Goal: Register for event/course

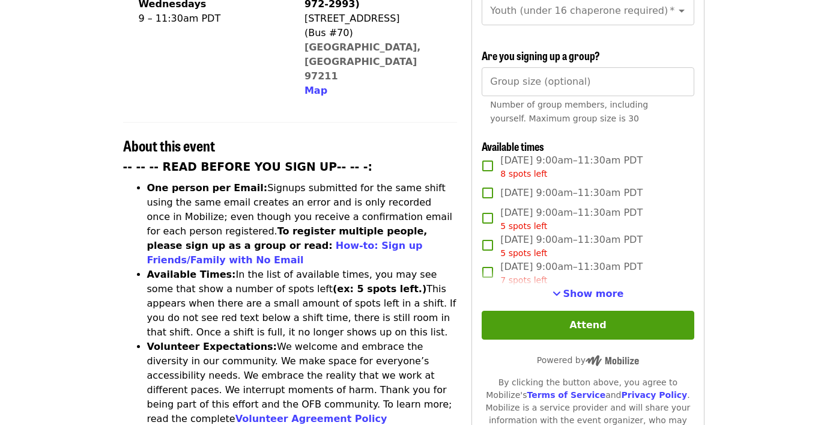
scroll to position [356, 0]
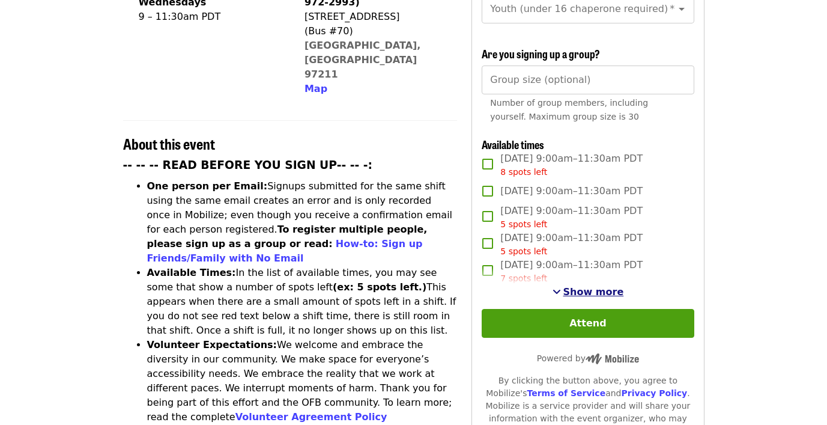
click at [589, 286] on span "Show more" at bounding box center [593, 291] width 61 height 11
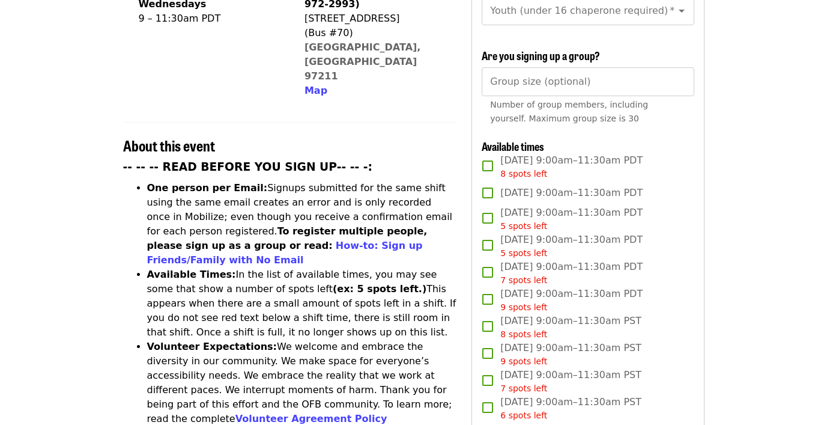
scroll to position [323, 0]
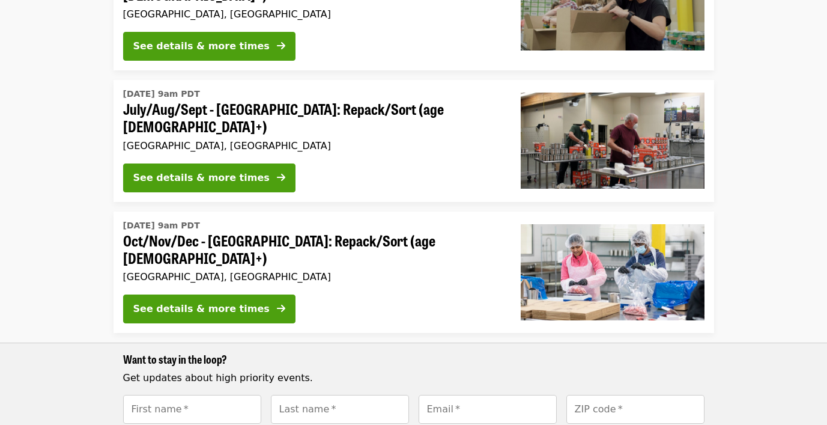
scroll to position [634, 0]
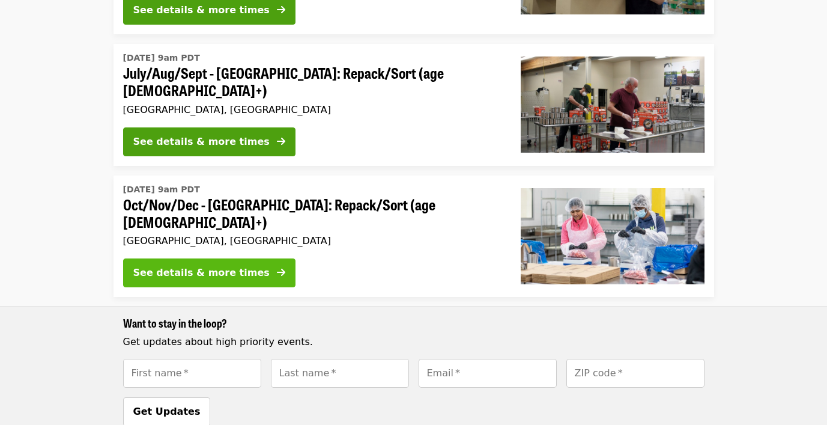
click at [208, 265] on div "See details & more times" at bounding box center [201, 272] width 136 height 14
